Goal: Find contact information: Find contact information

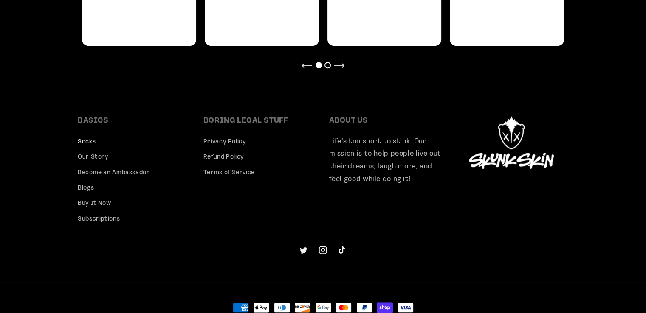
scroll to position [853, 0]
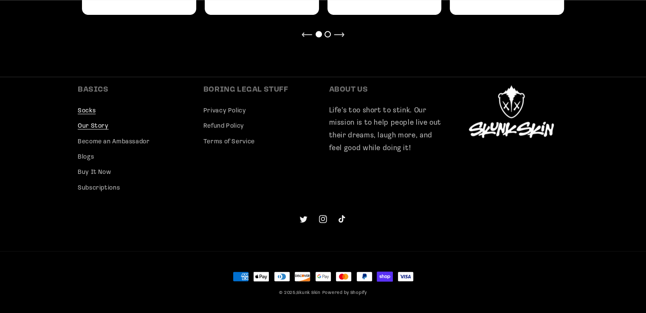
click at [85, 126] on link "Our Story" at bounding box center [93, 126] width 31 height 15
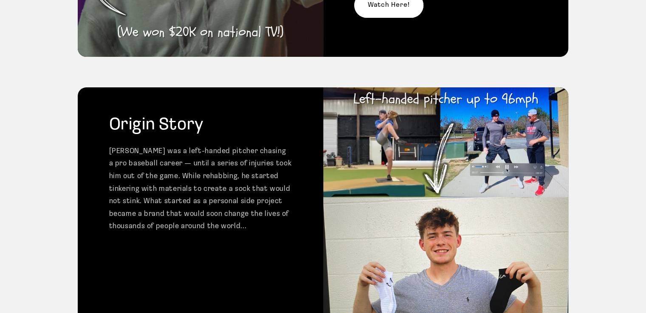
scroll to position [297, 0]
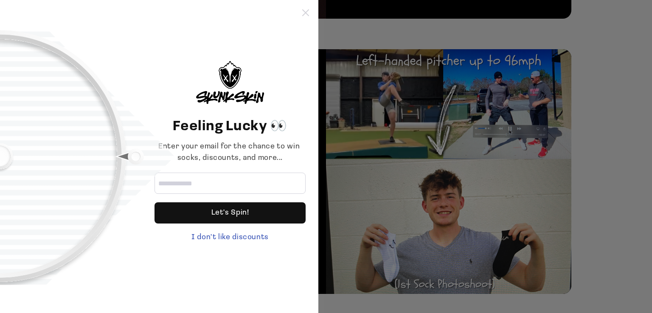
click at [304, 11] on icon at bounding box center [305, 12] width 7 height 7
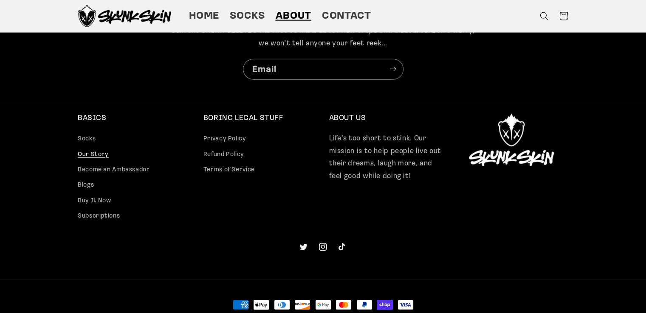
scroll to position [0, 0]
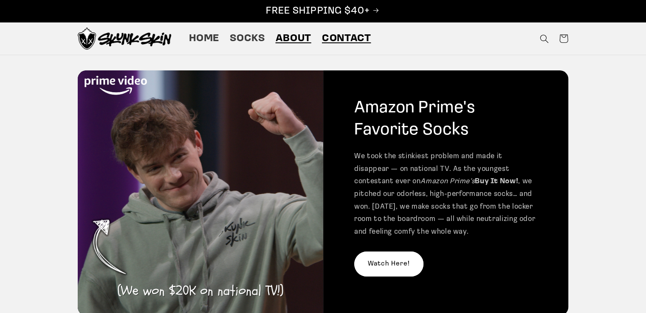
click at [343, 33] on span "Contact" at bounding box center [346, 38] width 49 height 13
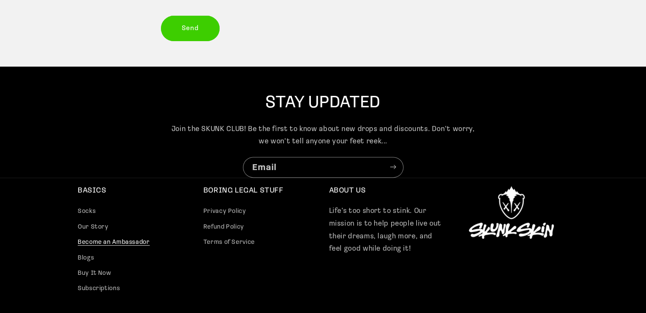
scroll to position [374, 0]
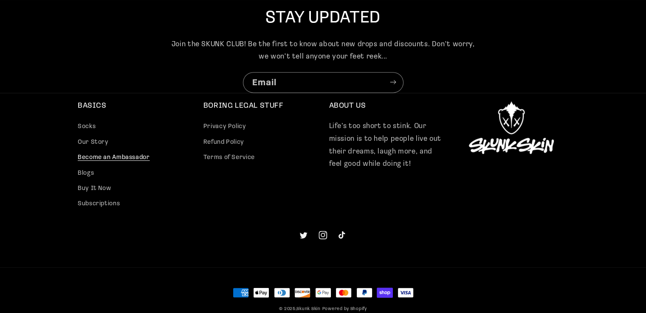
click at [319, 232] on icon at bounding box center [322, 235] width 8 height 8
